Goal: Information Seeking & Learning: Find specific fact

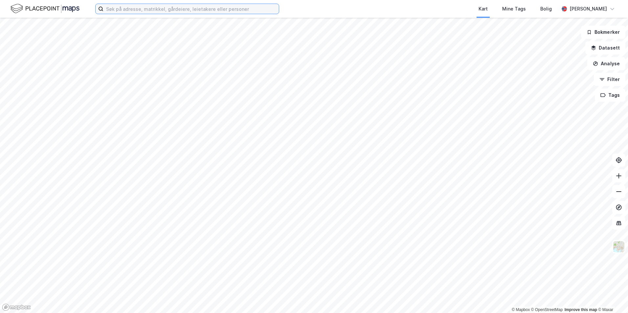
click at [133, 9] on input at bounding box center [190, 9] width 175 height 10
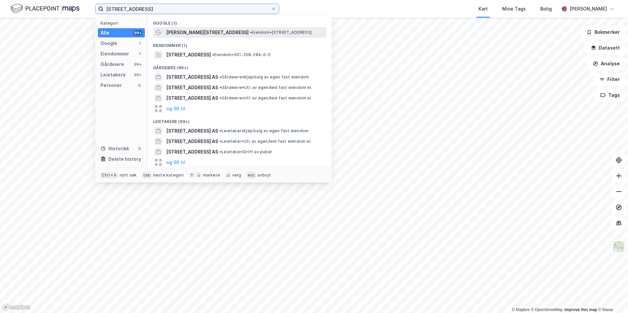
type input "[STREET_ADDRESS]"
click at [206, 31] on span "[PERSON_NAME][STREET_ADDRESS]" at bounding box center [207, 33] width 82 height 8
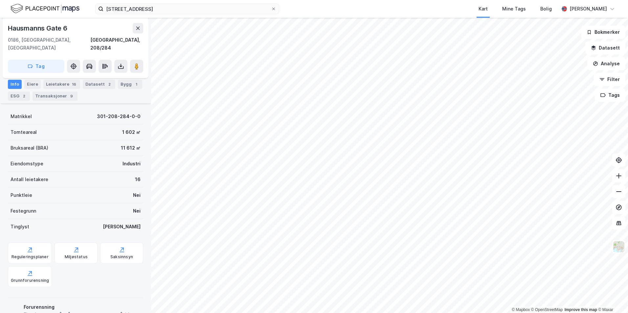
scroll to position [110, 0]
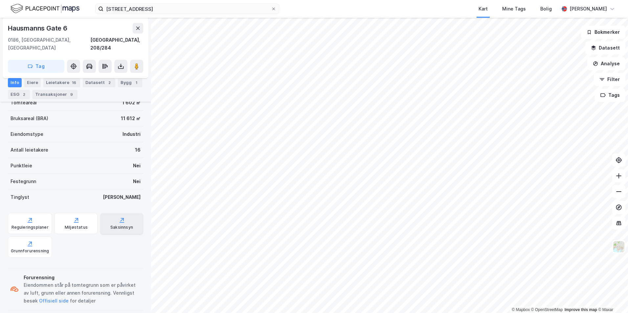
click at [119, 217] on icon at bounding box center [122, 220] width 7 height 7
